Goal: Transaction & Acquisition: Purchase product/service

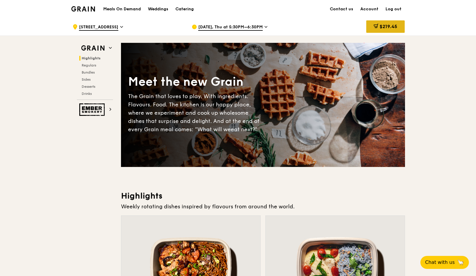
click at [392, 28] on span "$219.45" at bounding box center [388, 27] width 18 height 6
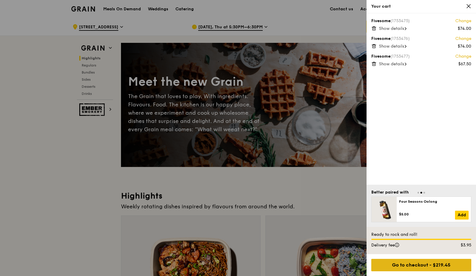
click at [426, 263] on div "Go to checkout - $219.45" at bounding box center [421, 265] width 100 height 12
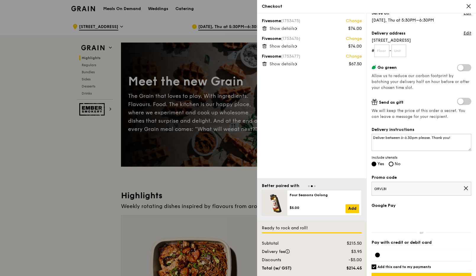
scroll to position [2, 0]
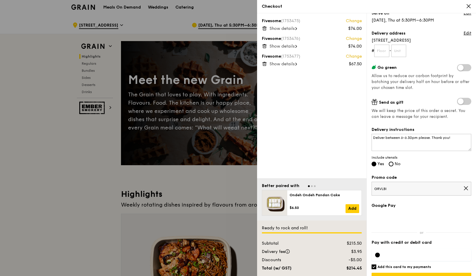
click at [192, 193] on div at bounding box center [238, 138] width 476 height 276
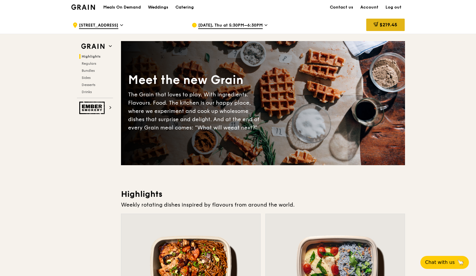
click at [382, 24] on span "$219.45" at bounding box center [388, 25] width 18 height 6
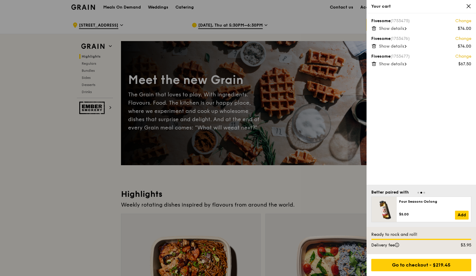
click at [458, 80] on div "Fivesome (1753475) Change $74.00 Show details Fivesome (1753476) Change $74.00 …" at bounding box center [420, 99] width 109 height 172
click at [467, 4] on icon at bounding box center [468, 6] width 5 height 5
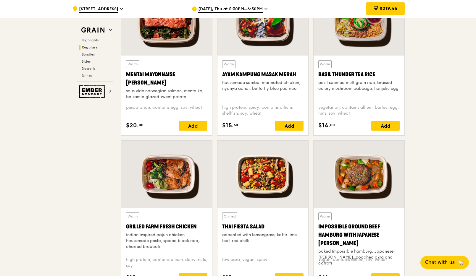
scroll to position [566, 0]
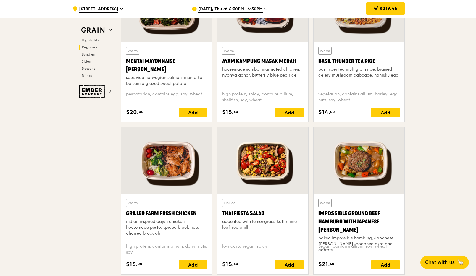
click at [164, 166] on div at bounding box center [166, 160] width 91 height 67
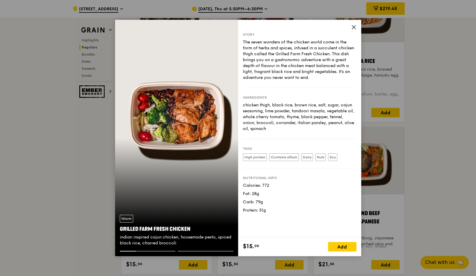
drag, startPoint x: 316, startPoint y: 130, endPoint x: 262, endPoint y: 109, distance: 58.3
click at [262, 109] on div "chicken thigh, black rice, brown rice, salt, sugar, cajun seasoning, lime powde…" at bounding box center [300, 117] width 114 height 30
drag, startPoint x: 256, startPoint y: 108, endPoint x: 277, endPoint y: 133, distance: 32.2
click at [277, 133] on div "Ingredients chicken thigh, black rice, brown rice, salt, sugar, cajun seasoning…" at bounding box center [300, 113] width 114 height 51
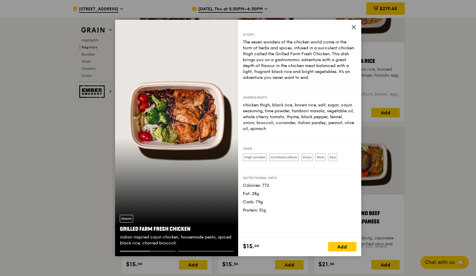
click at [277, 133] on div "Ingredients chicken thigh, black rice, brown rice, salt, sugar, cajun seasoning…" at bounding box center [300, 113] width 114 height 51
drag, startPoint x: 286, startPoint y: 103, endPoint x: 322, endPoint y: 104, distance: 36.4
click at [322, 104] on div "chicken thigh, black rice, brown rice, salt, sugar, cajun seasoning, lime powde…" at bounding box center [300, 117] width 114 height 30
click at [199, 109] on div "Warm Grilled Farm Fresh Chicken indian inspired cajun chicken, housemade pesto,…" at bounding box center [176, 138] width 123 height 237
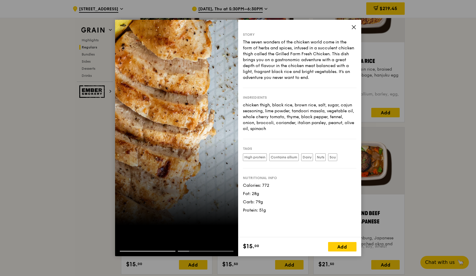
click at [256, 125] on div "chicken thigh, black rice, brown rice, salt, sugar, cajun seasoning, lime powde…" at bounding box center [300, 117] width 114 height 30
click at [156, 249] on div at bounding box center [176, 246] width 123 height 9
click at [153, 251] on div at bounding box center [148, 251] width 56 height 1
click at [354, 26] on icon at bounding box center [353, 27] width 5 height 5
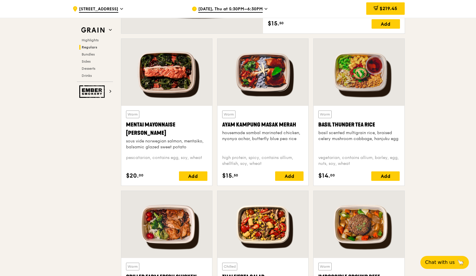
scroll to position [502, 0]
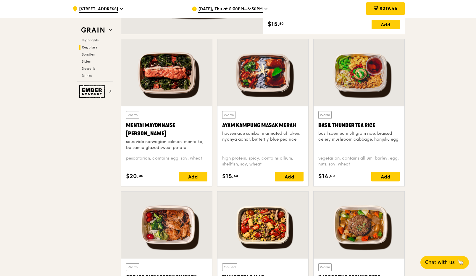
click at [270, 78] on div at bounding box center [262, 72] width 91 height 67
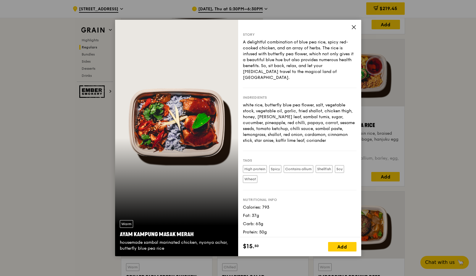
click at [324, 165] on label "Shellfish" at bounding box center [324, 169] width 17 height 8
click at [325, 166] on label "Shellfish" at bounding box center [324, 169] width 17 height 8
click at [325, 165] on label "Shellfish" at bounding box center [324, 169] width 17 height 8
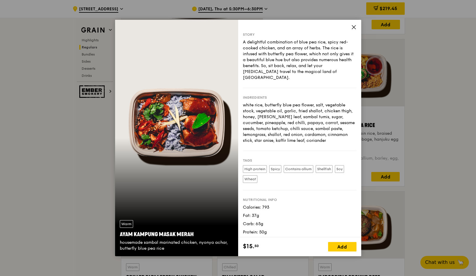
click at [325, 165] on label "Shellfish" at bounding box center [324, 169] width 17 height 8
click at [354, 28] on icon at bounding box center [354, 27] width 4 height 4
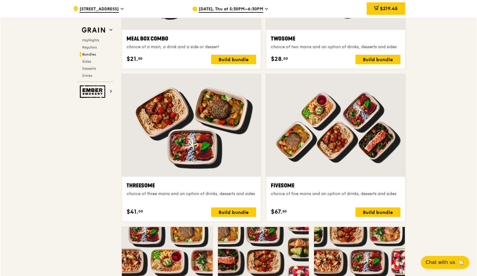
scroll to position [994, 0]
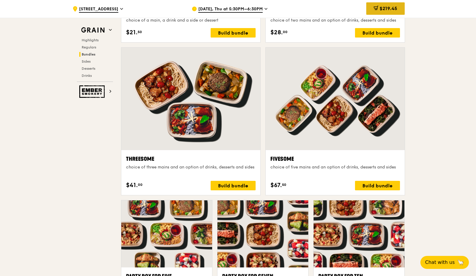
click at [379, 10] on span "$219.45" at bounding box center [388, 9] width 18 height 6
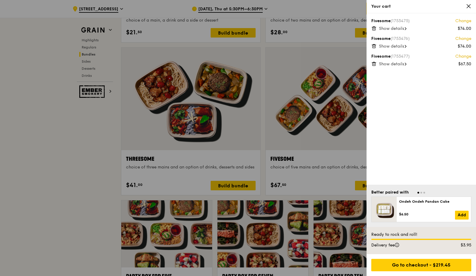
click at [387, 45] on span "Show details" at bounding box center [391, 46] width 25 height 5
click at [464, 37] on link "Change" at bounding box center [463, 39] width 16 height 6
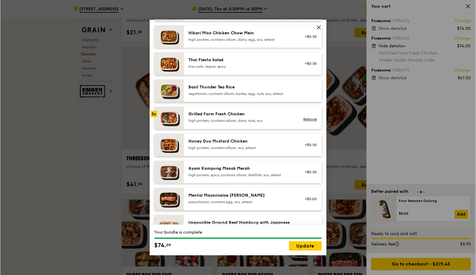
scroll to position [85, 0]
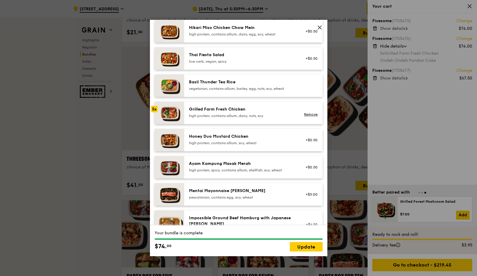
click at [251, 173] on div "high protein, spicy, contains allium, shellfish, soy, wheat" at bounding box center [242, 170] width 106 height 5
click at [319, 27] on icon at bounding box center [319, 27] width 5 height 5
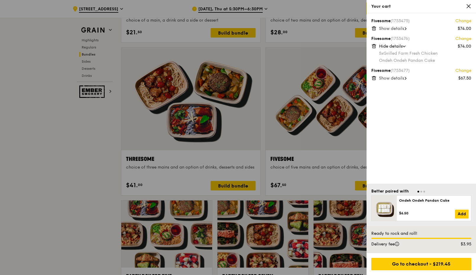
click at [469, 7] on icon at bounding box center [468, 6] width 5 height 5
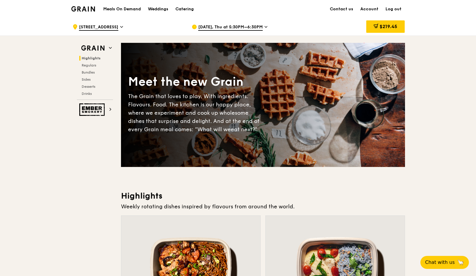
scroll to position [42, 0]
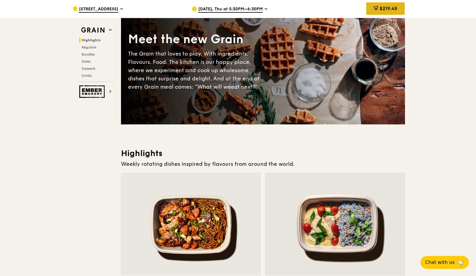
click at [394, 10] on span "$219.45" at bounding box center [388, 9] width 18 height 6
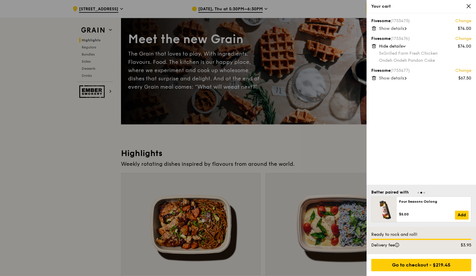
click at [325, 152] on div at bounding box center [238, 138] width 476 height 276
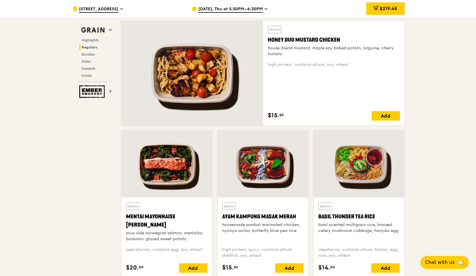
scroll to position [384, 0]
